Goal: Task Accomplishment & Management: Manage account settings

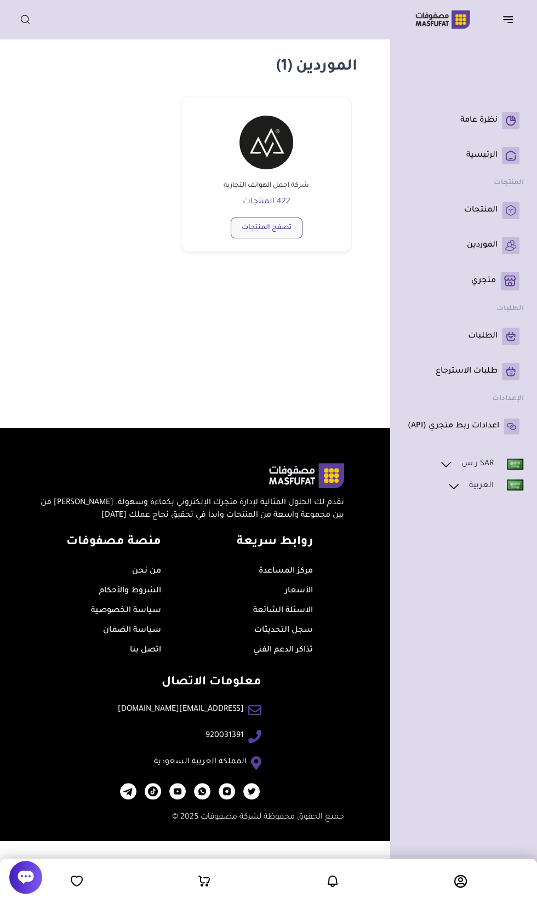
click at [255, 230] on link "تصفح المنتجات" at bounding box center [267, 228] width 72 height 21
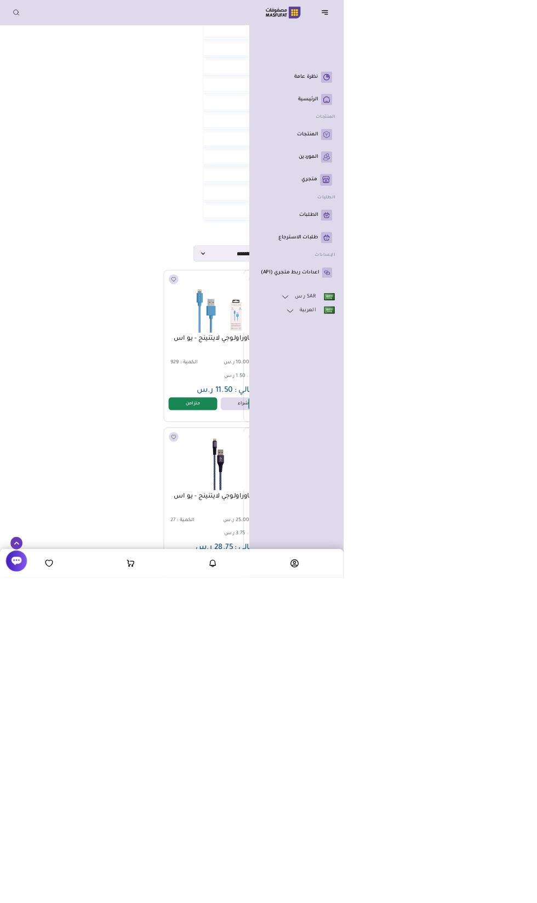
scroll to position [0, -303]
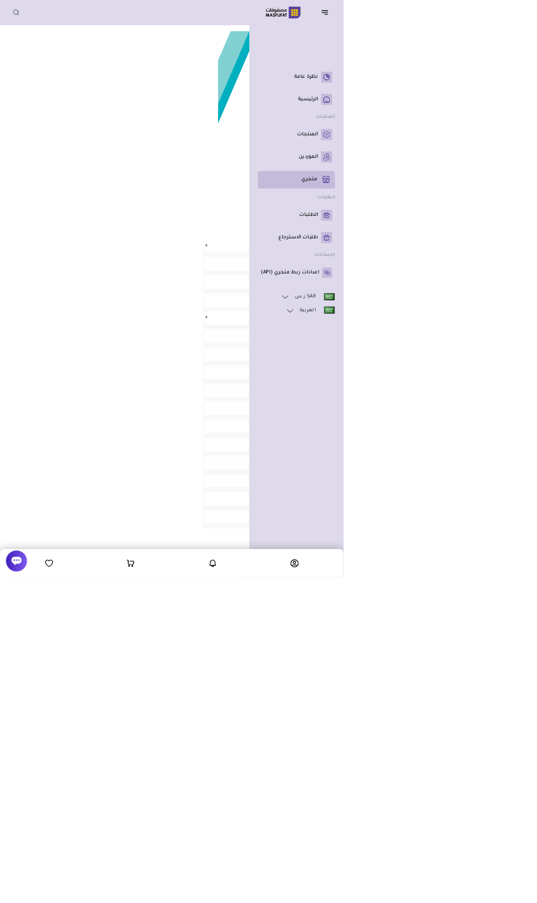
click at [471, 287] on p "متجري ( 0 )" at bounding box center [483, 281] width 25 height 11
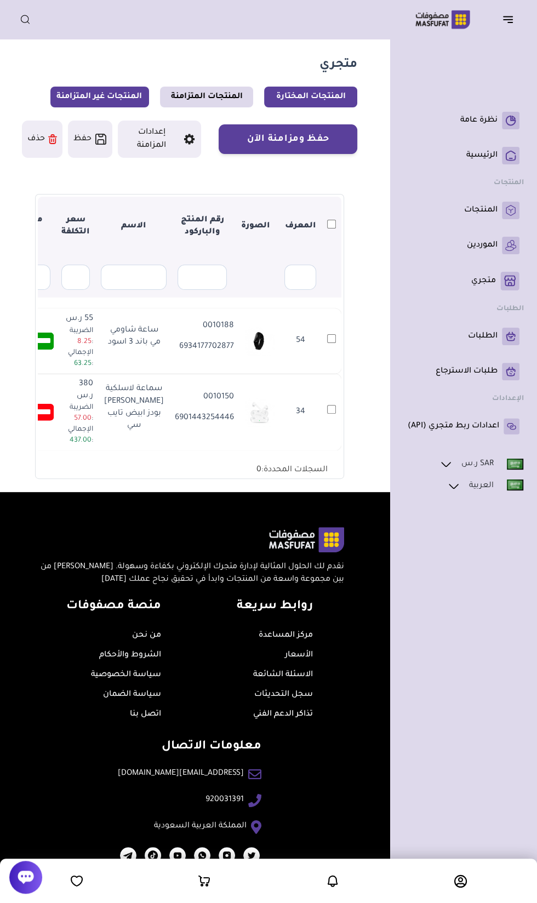
click at [87, 95] on link "المنتجات غير المتزامنة" at bounding box center [99, 97] width 99 height 21
